Goal: Transaction & Acquisition: Purchase product/service

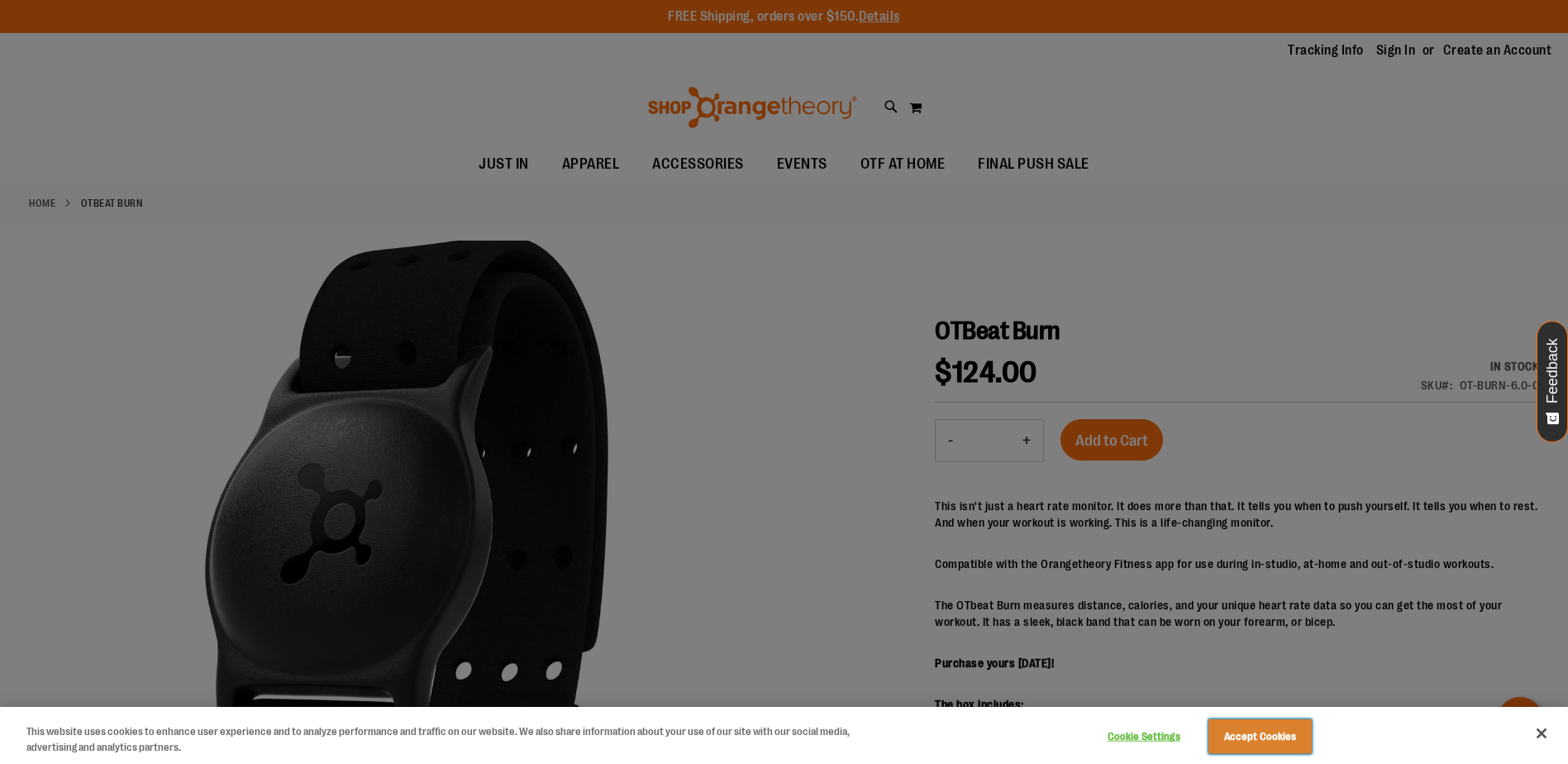
click at [1276, 736] on button "Accept Cookies" at bounding box center [1260, 736] width 103 height 35
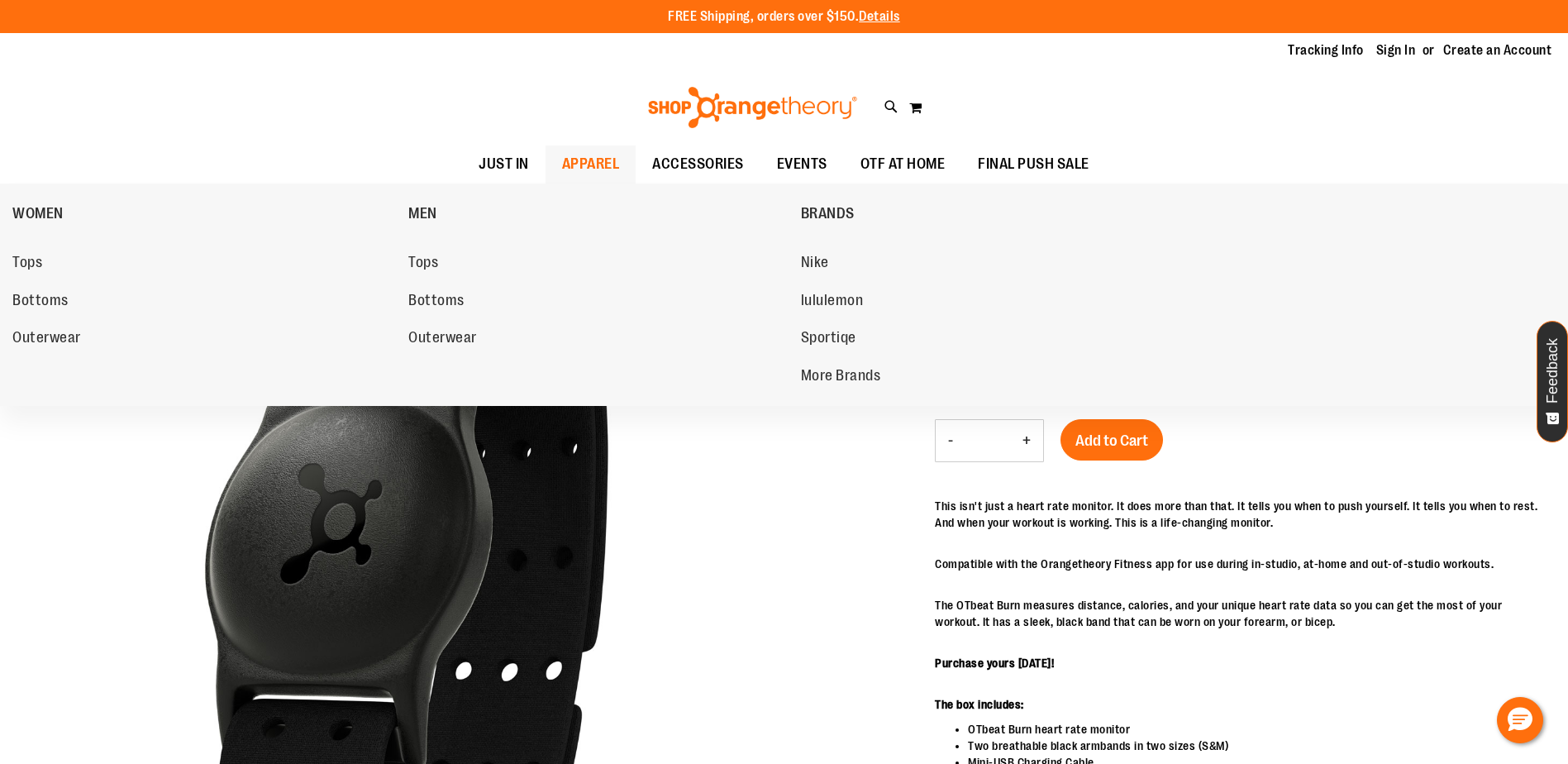
click at [567, 164] on span "APPAREL" at bounding box center [591, 165] width 58 height 37
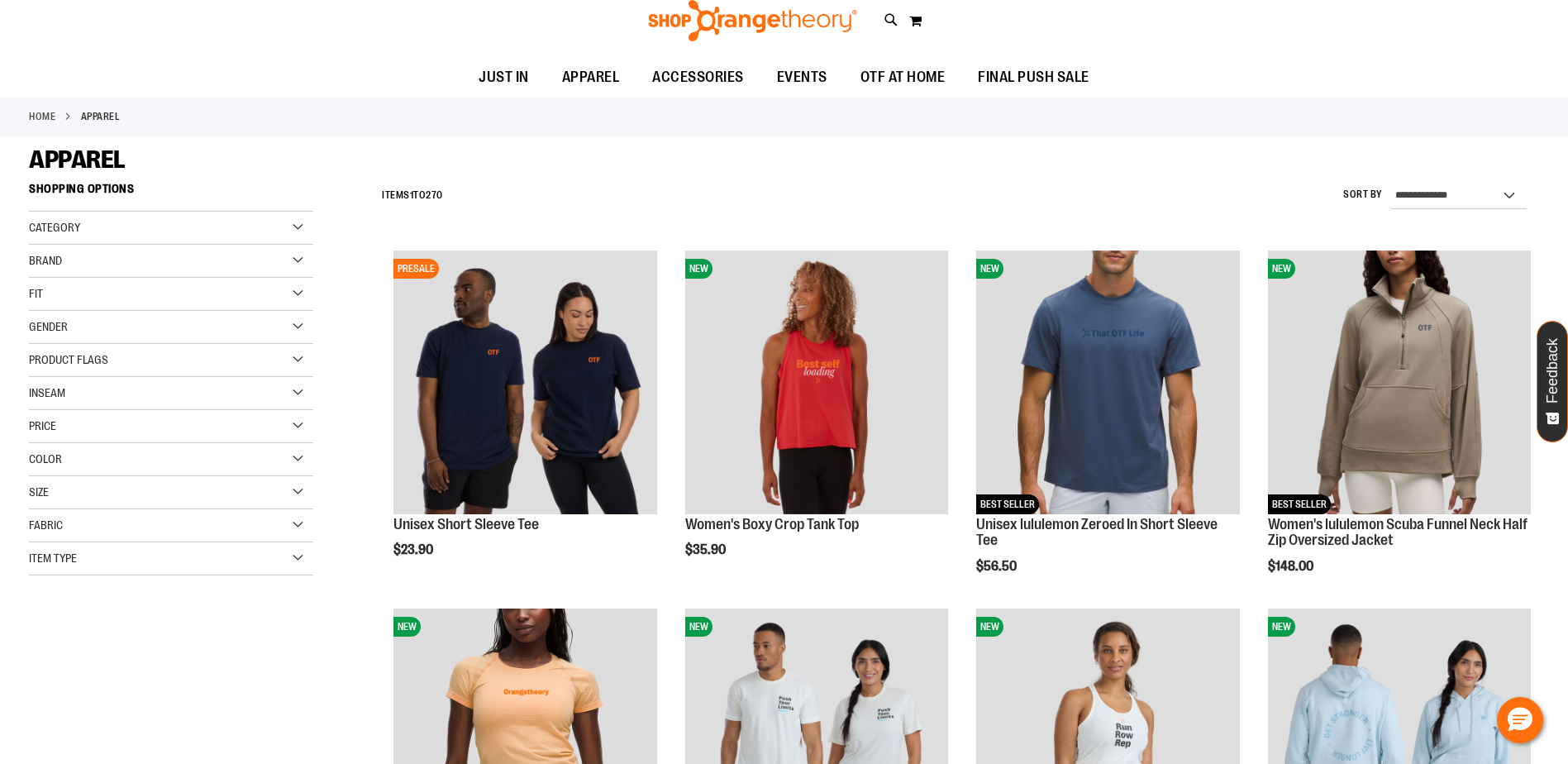
scroll to position [330, 0]
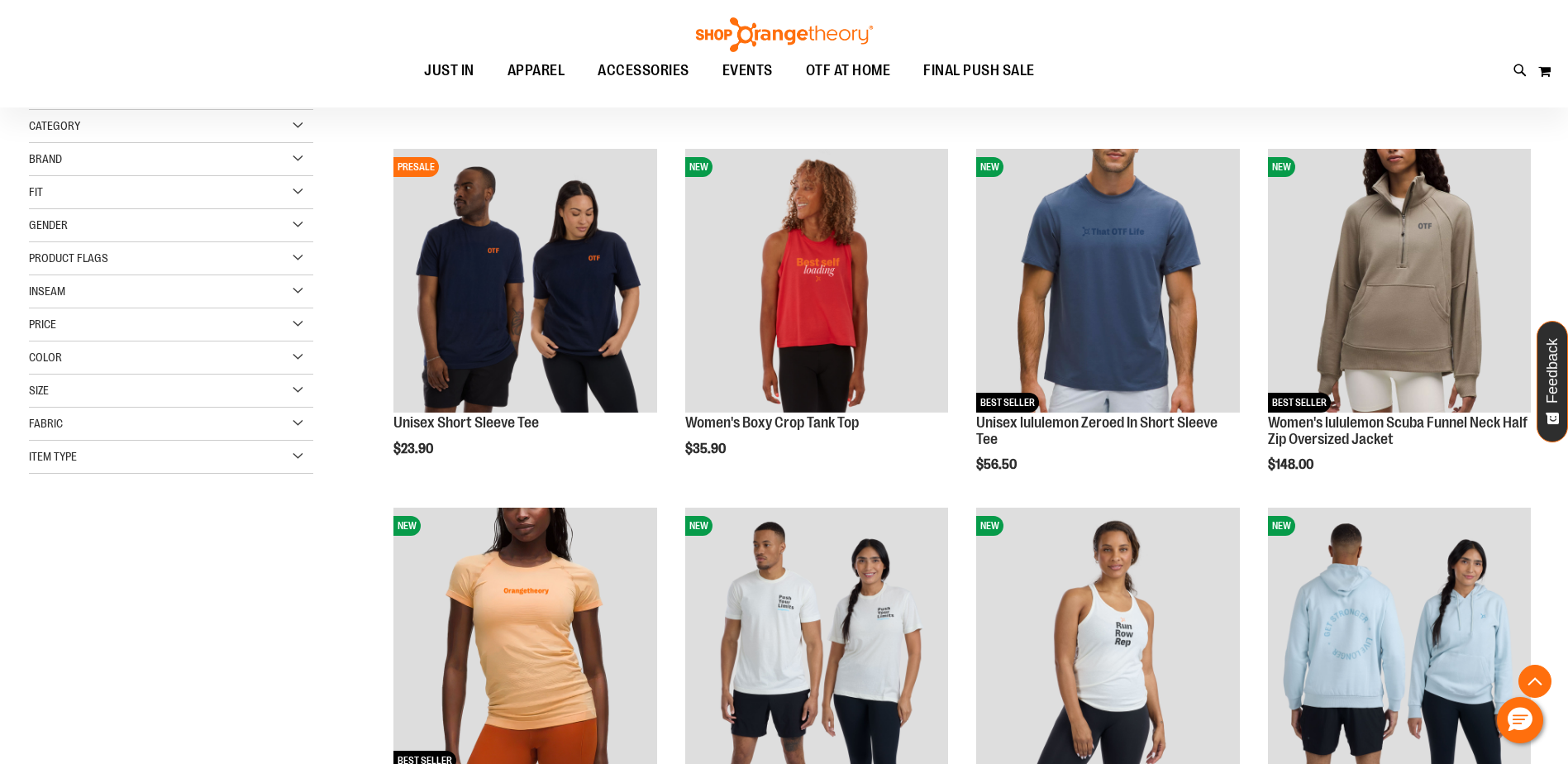
scroll to position [97, 0]
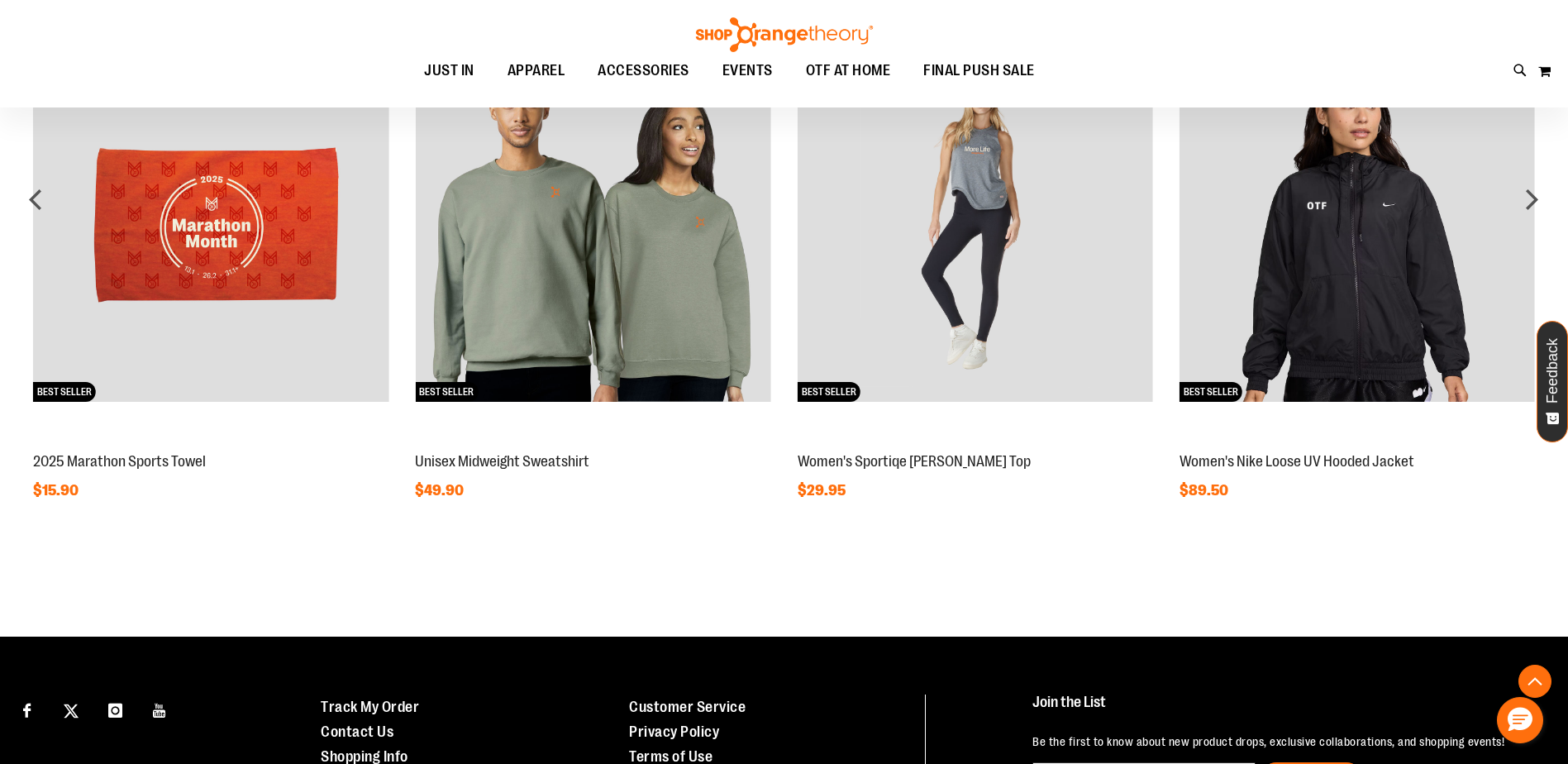
scroll to position [1408, 0]
